Goal: Task Accomplishment & Management: Manage account settings

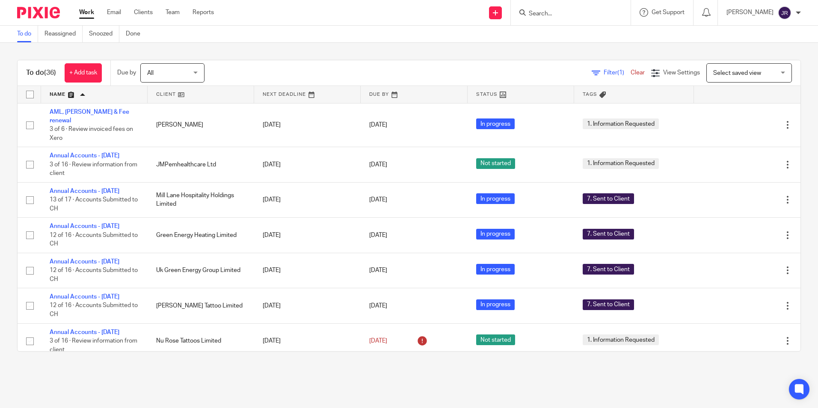
scroll to position [556, 0]
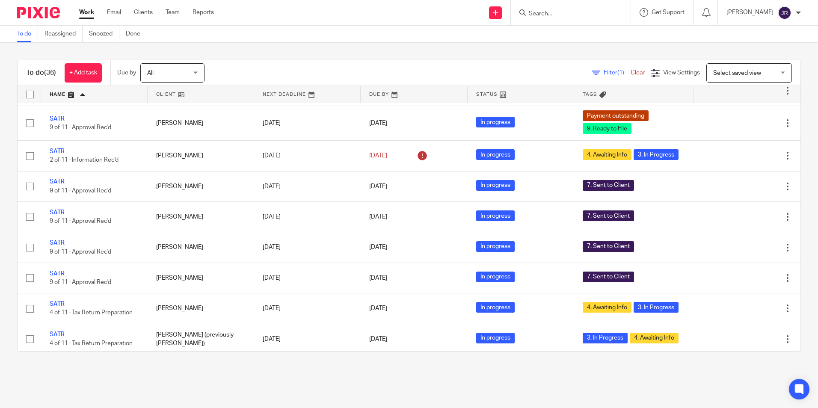
click at [61, 95] on link at bounding box center [94, 94] width 107 height 17
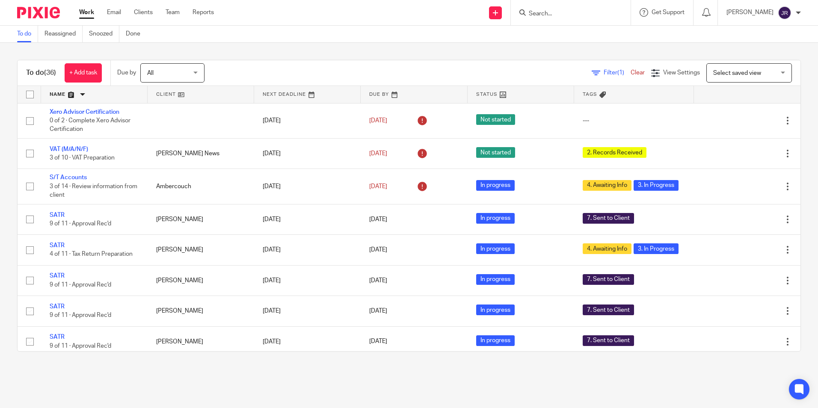
click at [58, 97] on link at bounding box center [94, 94] width 107 height 17
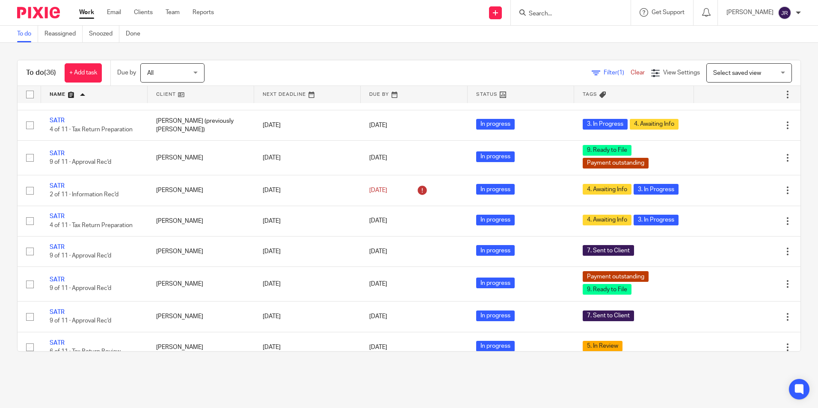
scroll to position [943, 0]
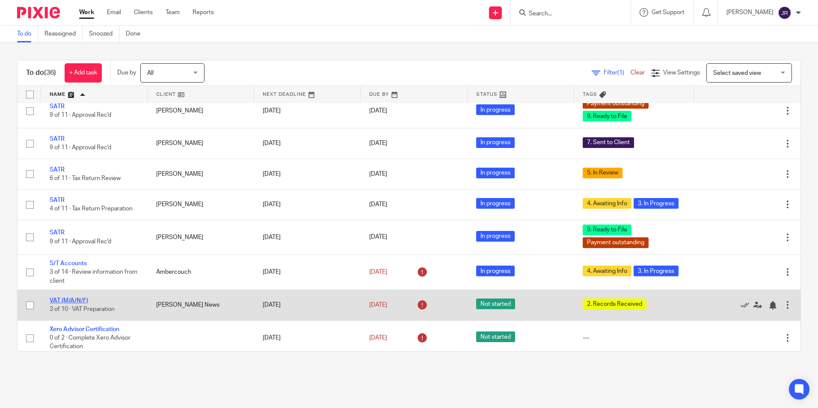
click at [65, 298] on link "VAT (M/A/N/F)" at bounding box center [69, 301] width 38 height 6
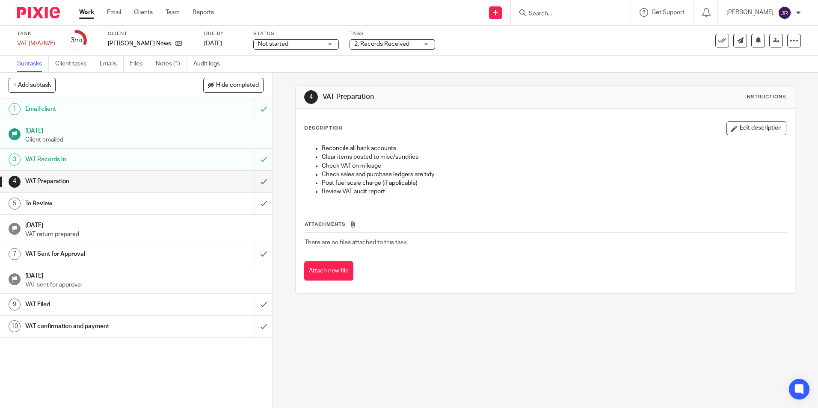
click at [330, 45] on div "Not started Not started" at bounding box center [296, 44] width 86 height 10
click at [314, 68] on li "In progress" at bounding box center [295, 76] width 85 height 18
click at [459, 109] on div "Description Edit description Reconcile all bank accounts Clear items posted to …" at bounding box center [545, 201] width 499 height 185
click at [427, 46] on div "2. Records Received" at bounding box center [392, 44] width 86 height 10
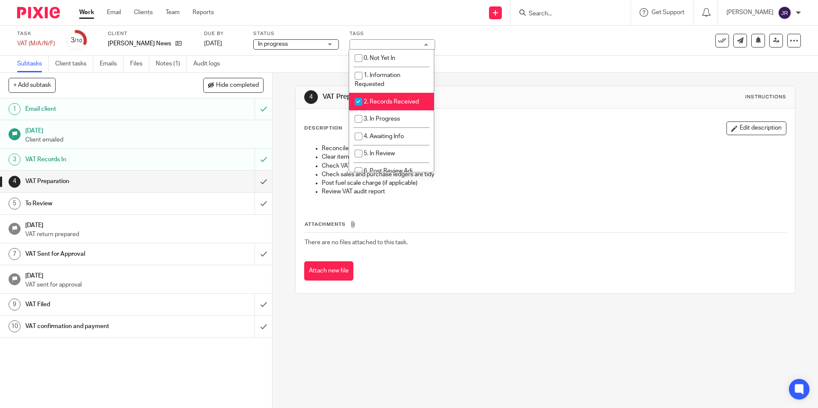
click at [408, 95] on li "2. Records Received" at bounding box center [391, 102] width 85 height 18
checkbox input "false"
click at [405, 116] on li "3. In Progress" at bounding box center [391, 119] width 85 height 18
checkbox input "true"
click at [476, 280] on div "Attach new file" at bounding box center [545, 270] width 482 height 19
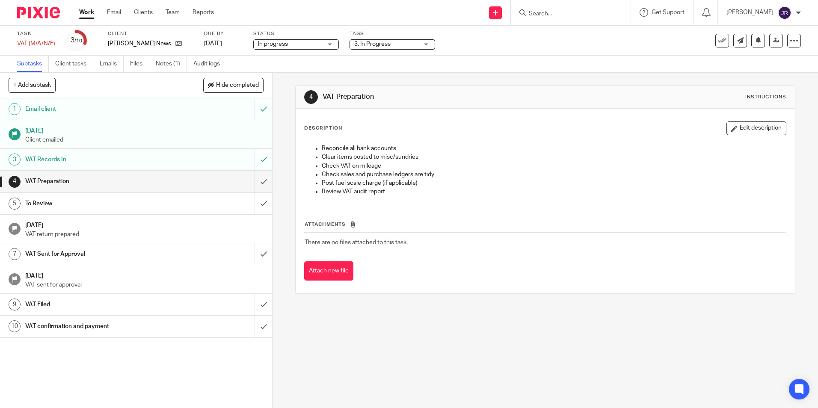
click at [93, 12] on link "Work" at bounding box center [86, 12] width 15 height 9
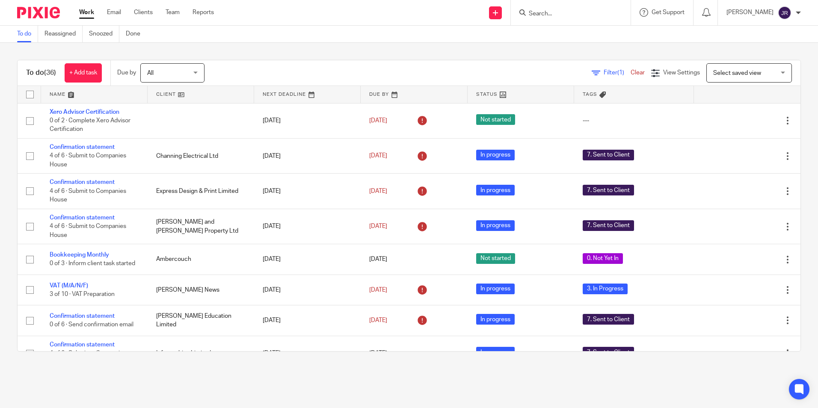
click at [556, 15] on input "Search" at bounding box center [566, 14] width 77 height 8
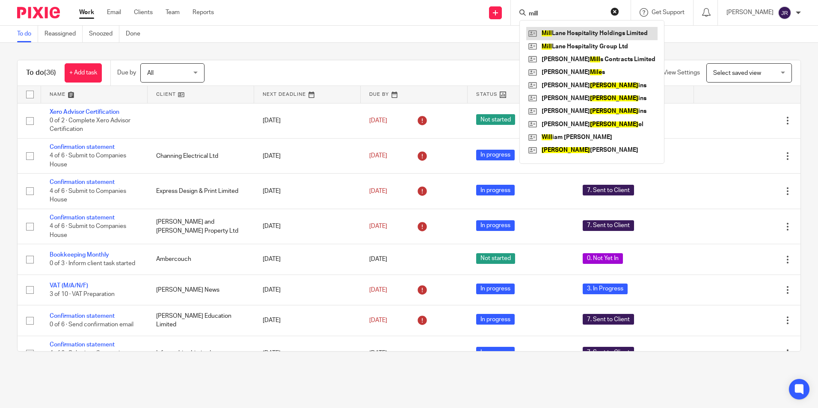
type input "mill"
click at [583, 35] on link at bounding box center [591, 33] width 131 height 13
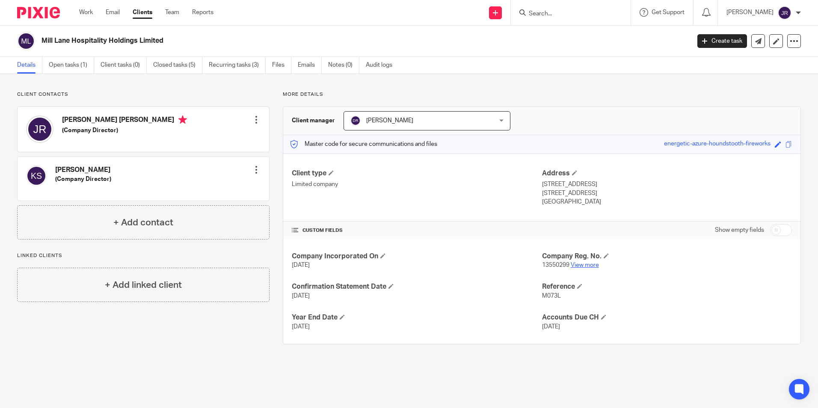
click at [576, 265] on link "View more" at bounding box center [585, 265] width 28 height 6
click at [65, 60] on link "Open tasks (1)" at bounding box center [71, 65] width 45 height 17
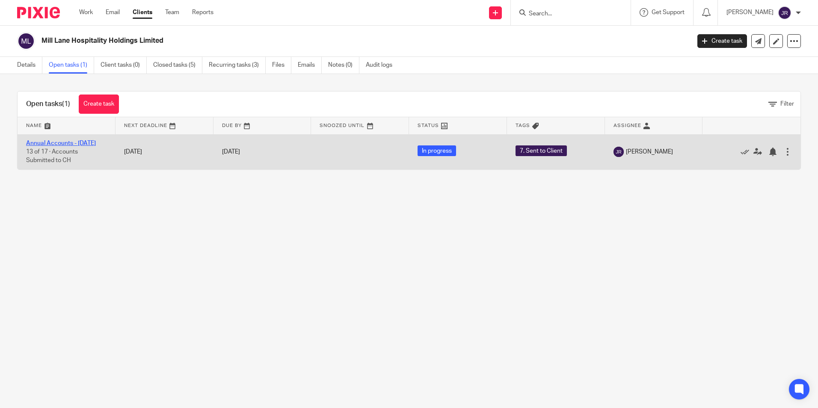
click at [75, 145] on link "Annual Accounts - [DATE]" at bounding box center [61, 143] width 70 height 6
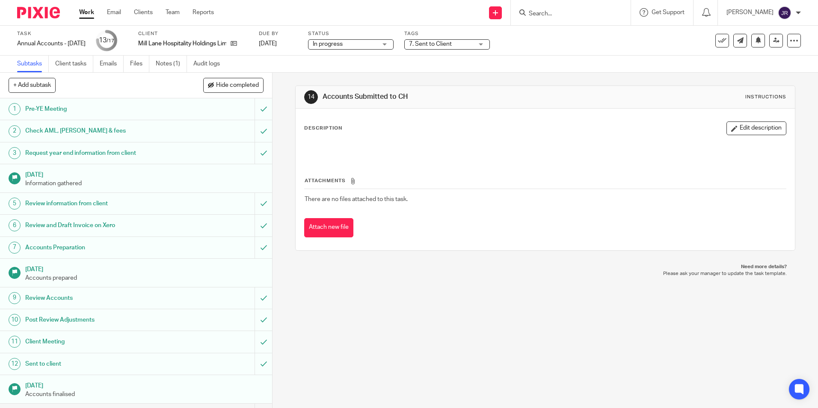
click at [490, 44] on div "7. Sent to Client" at bounding box center [447, 44] width 86 height 10
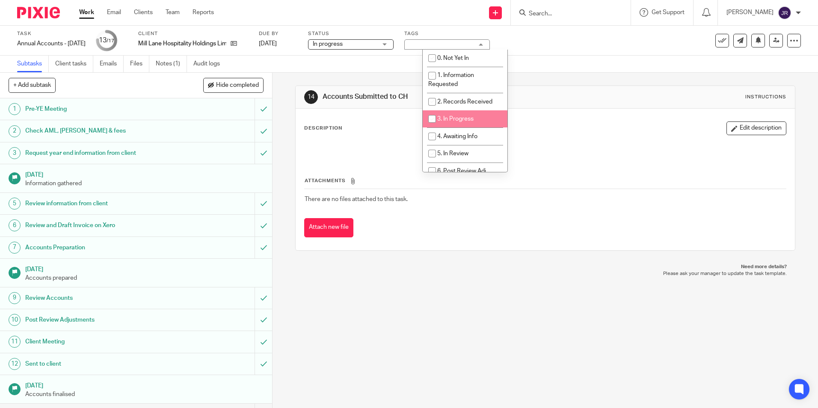
scroll to position [43, 0]
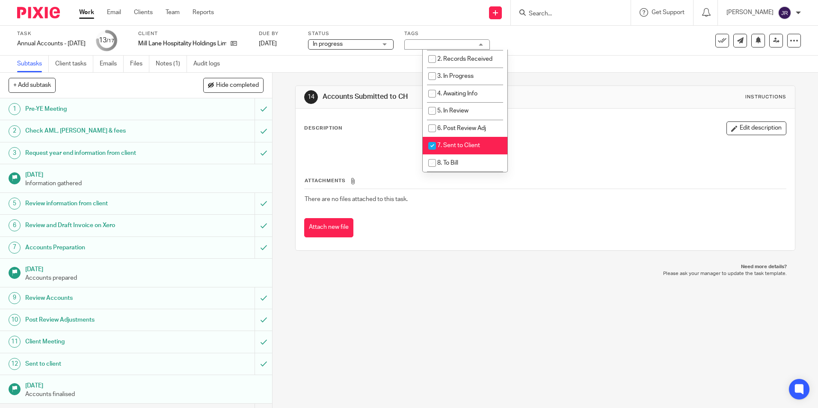
click at [474, 142] on li "7. Sent to Client" at bounding box center [465, 146] width 85 height 18
checkbox input "false"
click at [473, 159] on li "8. To Bill" at bounding box center [465, 163] width 85 height 18
checkbox input "true"
click at [449, 285] on div "14 Accounts Submitted to CH Instructions Description Edit description Attachmen…" at bounding box center [544, 240] width 545 height 335
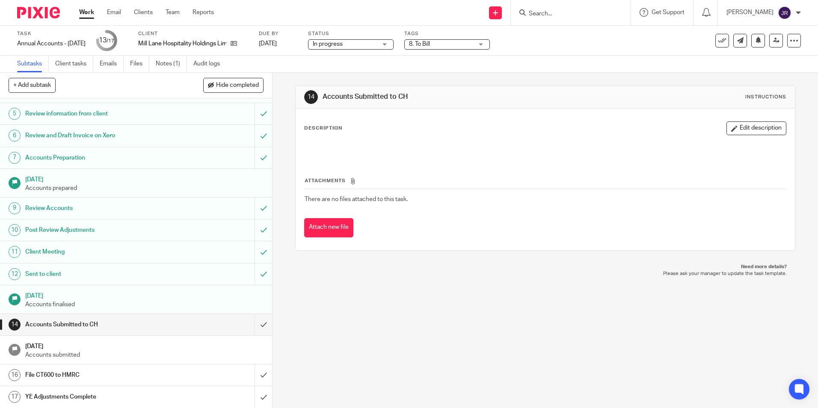
scroll to position [90, 0]
click at [163, 62] on link "Notes (1)" at bounding box center [171, 64] width 31 height 17
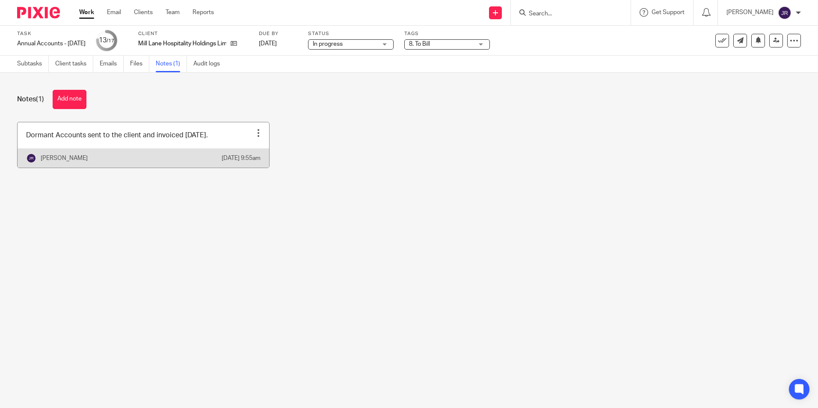
click at [229, 139] on link at bounding box center [144, 144] width 252 height 45
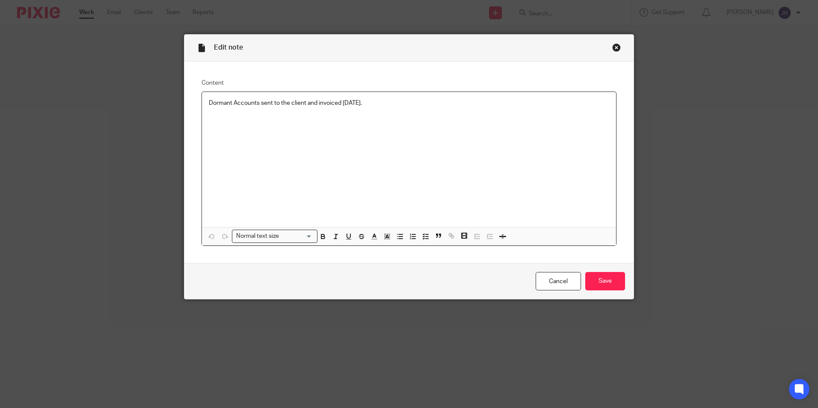
click at [373, 106] on p "Dormant Accounts sent to the client and invoiced [DATE]." at bounding box center [409, 103] width 400 height 9
click at [614, 285] on input "Save" at bounding box center [605, 281] width 40 height 18
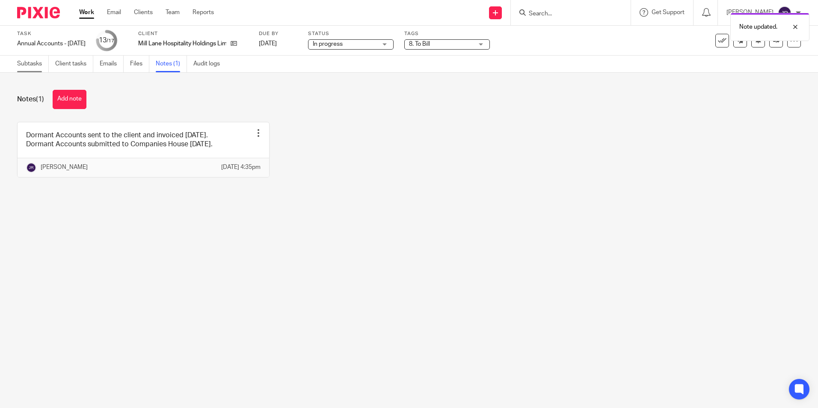
click at [35, 65] on link "Subtasks" at bounding box center [33, 64] width 32 height 17
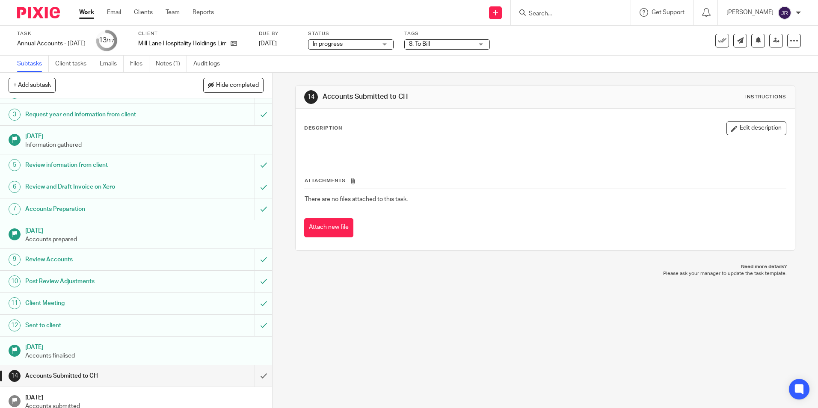
scroll to position [86, 0]
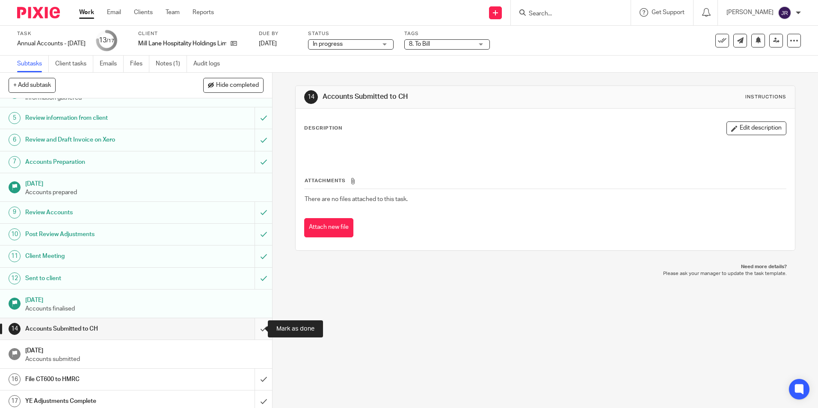
click at [256, 330] on input "submit" at bounding box center [136, 328] width 272 height 21
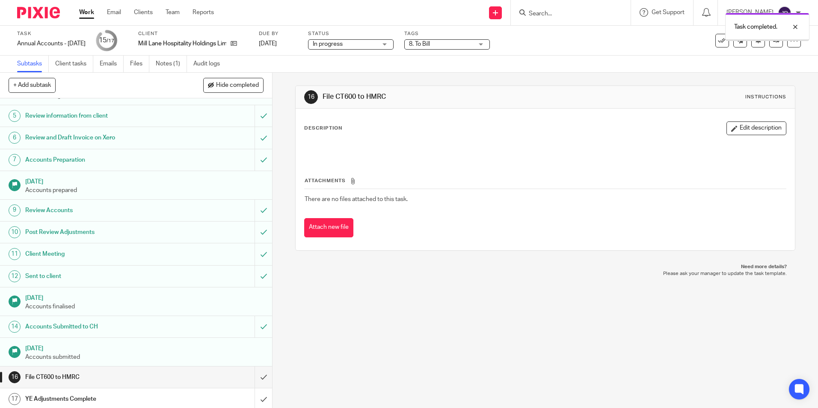
scroll to position [90, 0]
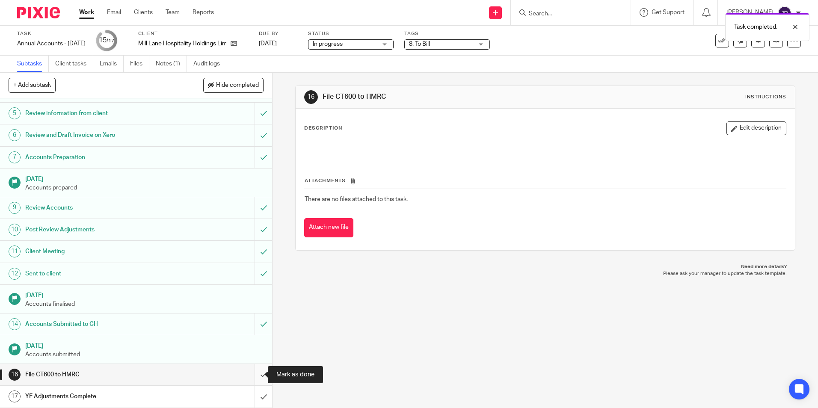
click at [254, 378] on input "submit" at bounding box center [136, 374] width 272 height 21
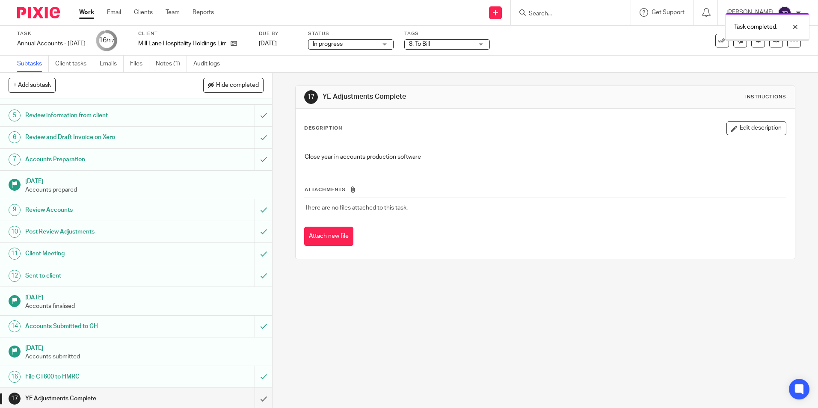
scroll to position [90, 0]
click at [254, 394] on input "submit" at bounding box center [136, 396] width 272 height 21
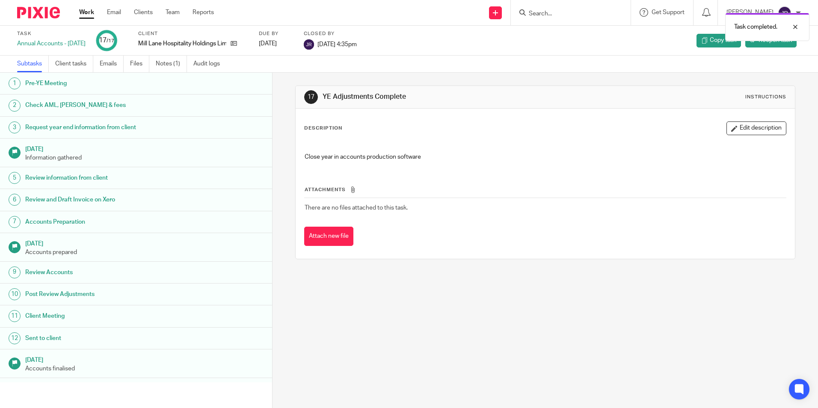
click at [80, 12] on link "Work" at bounding box center [86, 12] width 15 height 9
